Goal: Navigation & Orientation: Understand site structure

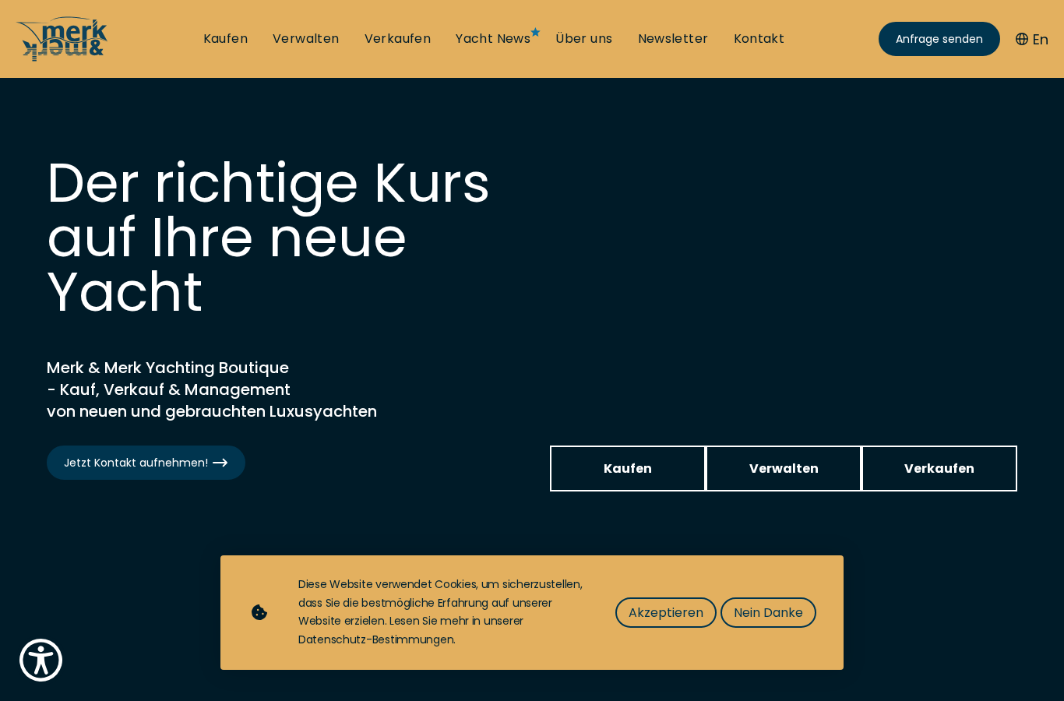
click at [654, 608] on span "Akzeptieren" at bounding box center [665, 612] width 75 height 19
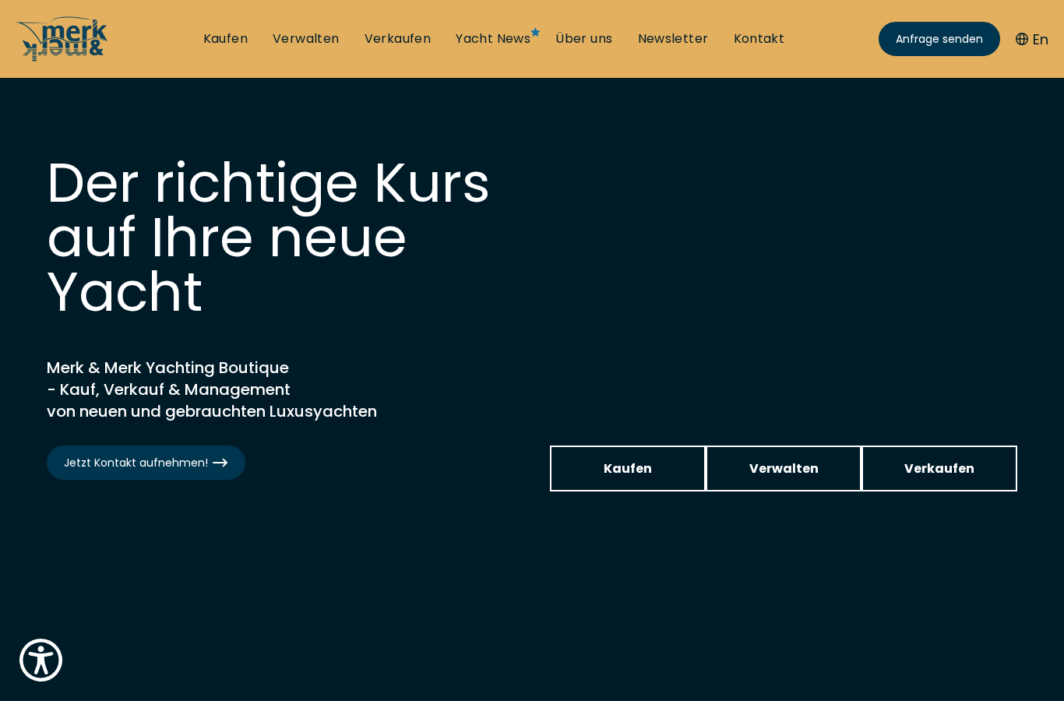
click at [750, 40] on link "Kontakt" at bounding box center [759, 38] width 51 height 17
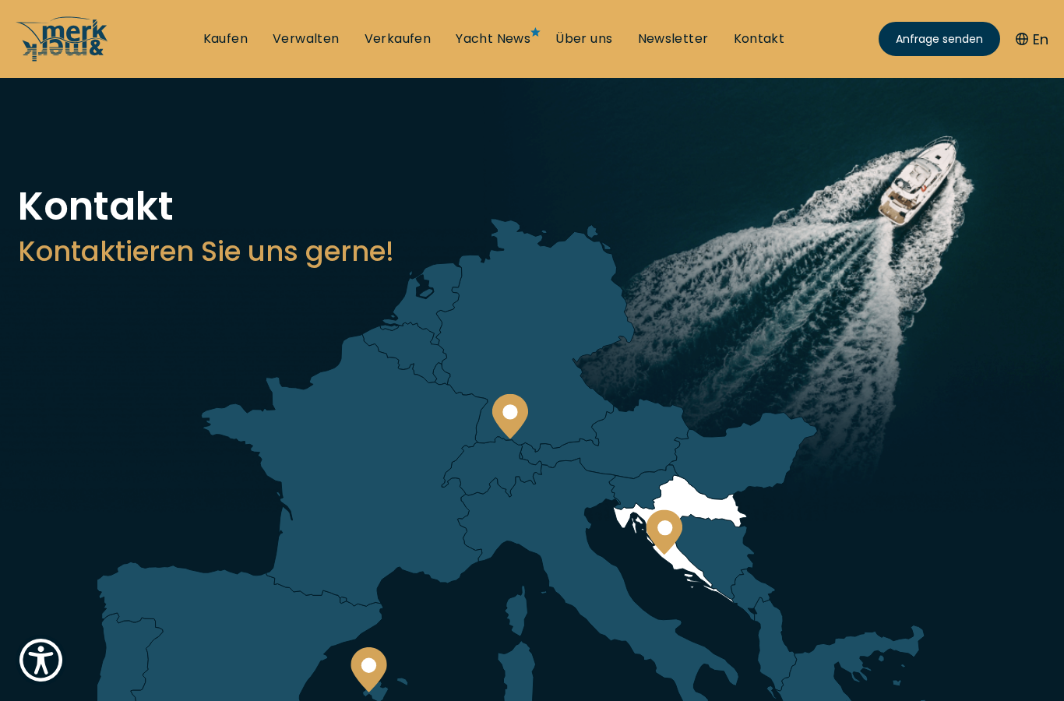
click at [663, 529] on circle at bounding box center [664, 527] width 15 height 15
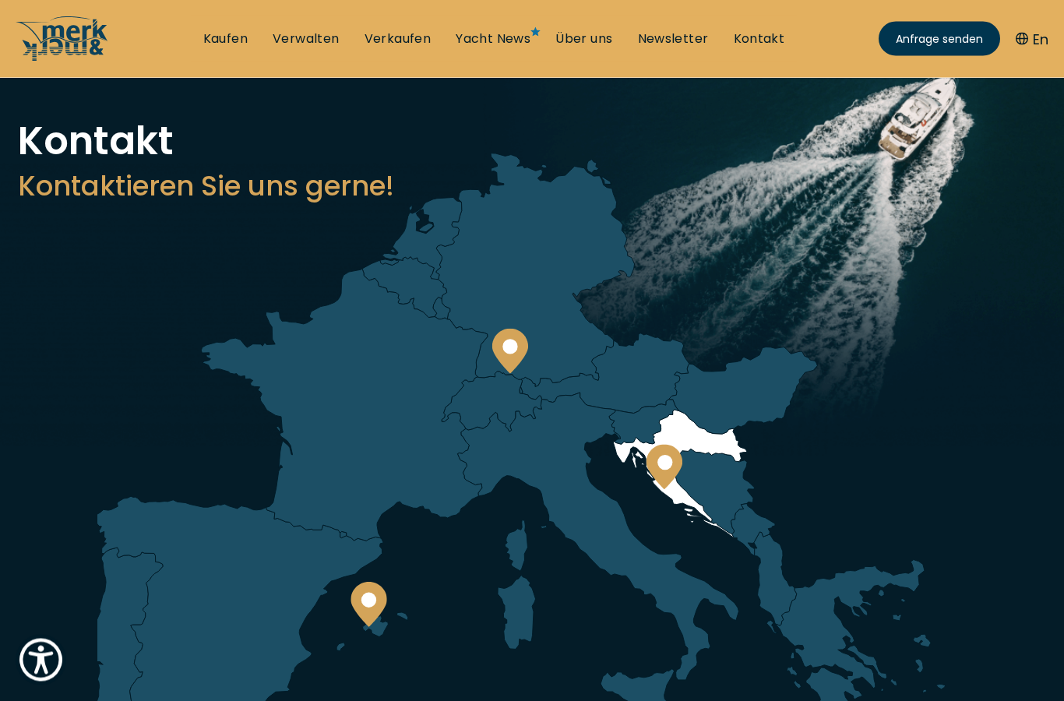
scroll to position [65, 0]
click at [220, 40] on link "Kaufen" at bounding box center [225, 38] width 44 height 17
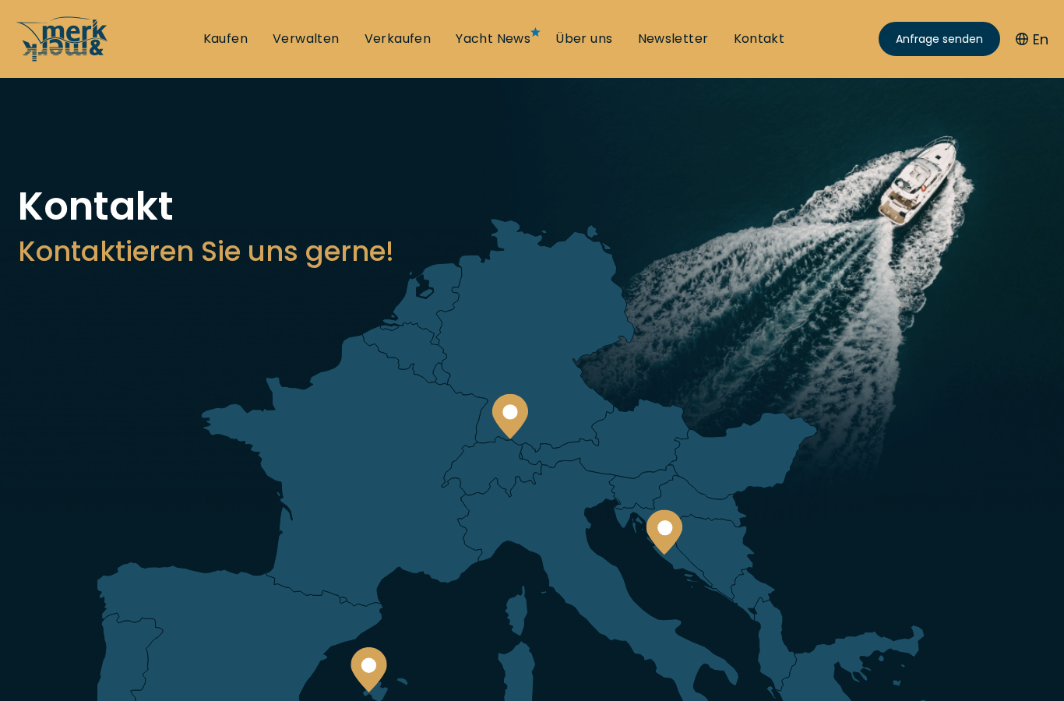
click at [568, 40] on link "Über uns" at bounding box center [583, 38] width 57 height 17
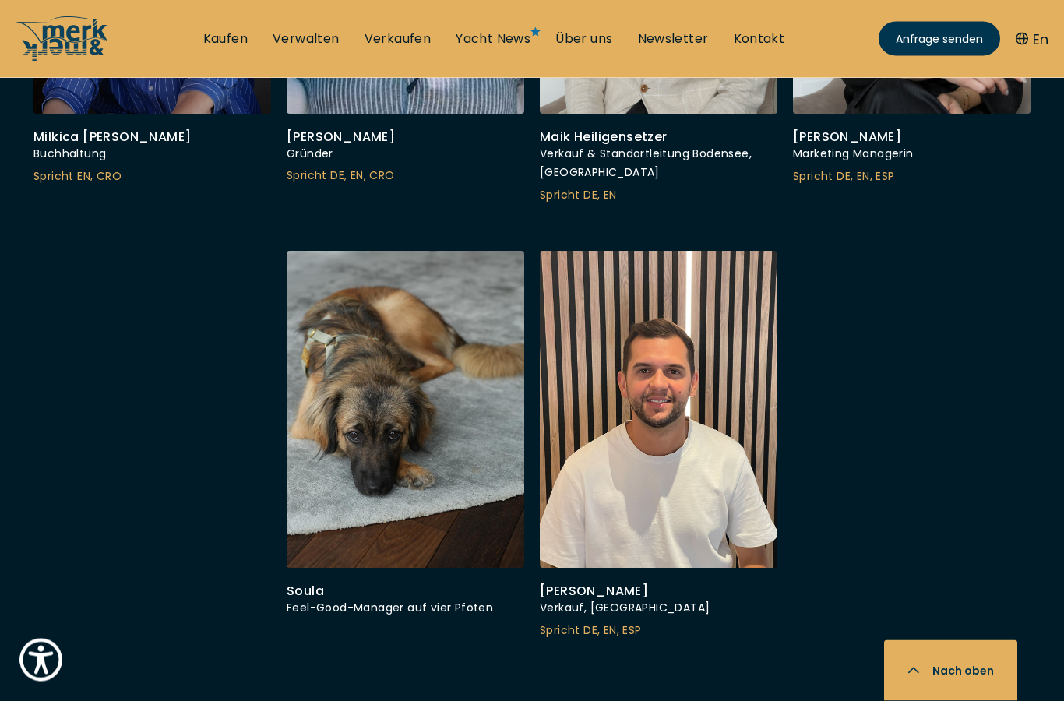
scroll to position [5342, 0]
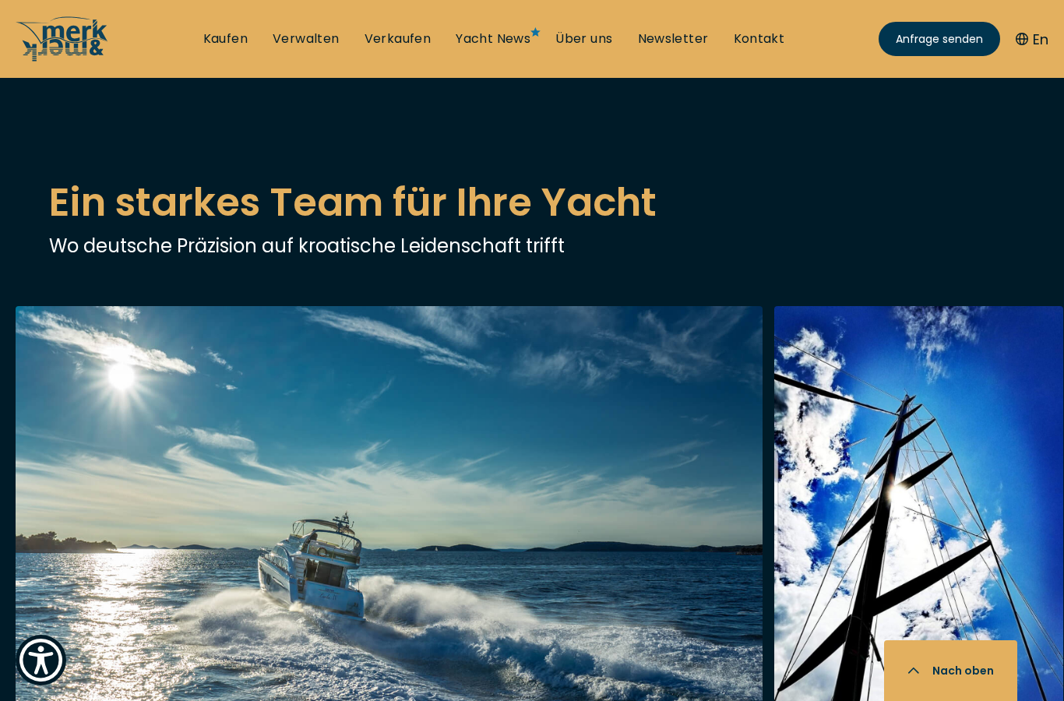
scroll to position [2618, 0]
